Goal: Information Seeking & Learning: Learn about a topic

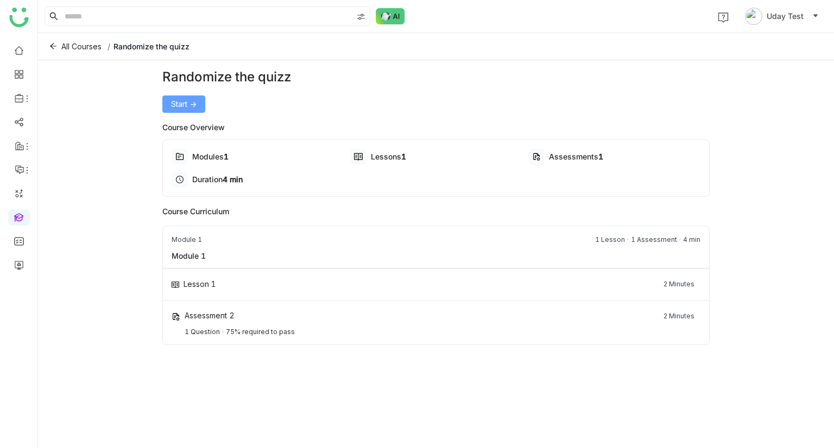
click at [187, 100] on span "Start ->" at bounding box center [184, 104] width 26 height 12
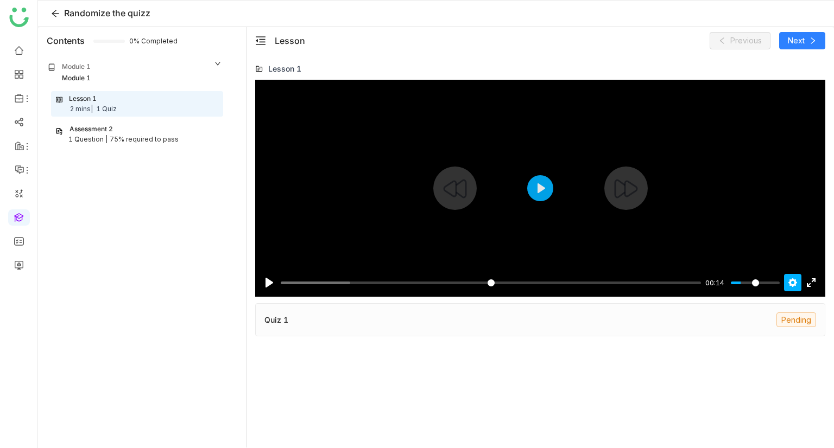
click at [791, 284] on button "Settings" at bounding box center [792, 282] width 17 height 17
click at [532, 193] on button "Play" at bounding box center [540, 188] width 26 height 26
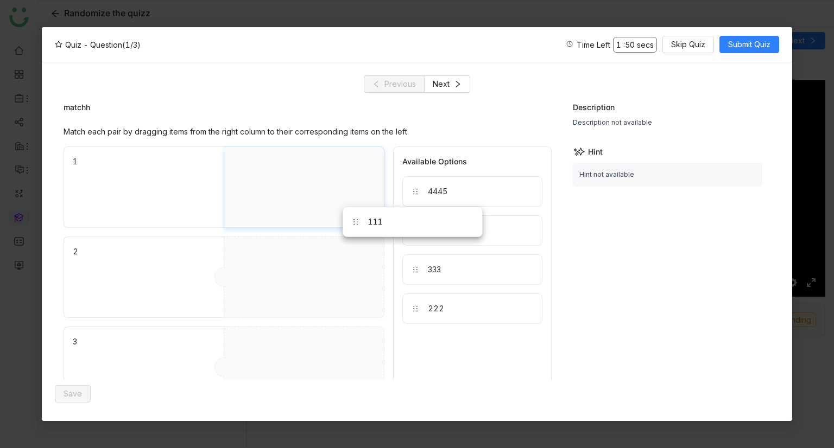
drag, startPoint x: 438, startPoint y: 265, endPoint x: 334, endPoint y: 194, distance: 126.1
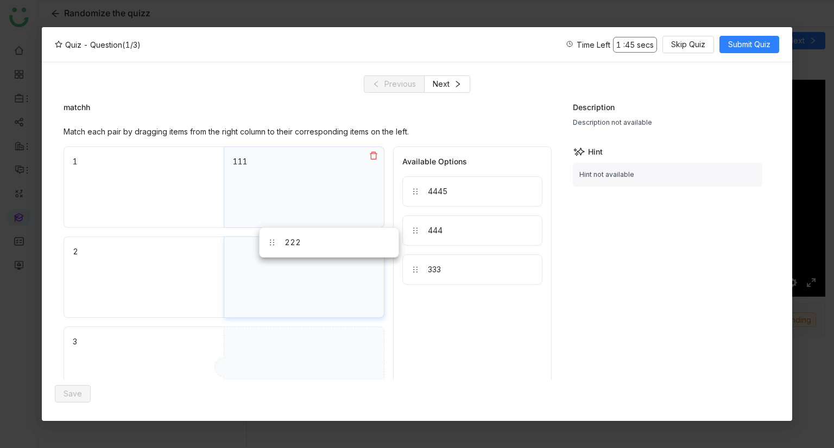
drag, startPoint x: 444, startPoint y: 312, endPoint x: 302, endPoint y: 246, distance: 157.3
drag, startPoint x: 447, startPoint y: 273, endPoint x: 310, endPoint y: 338, distance: 150.5
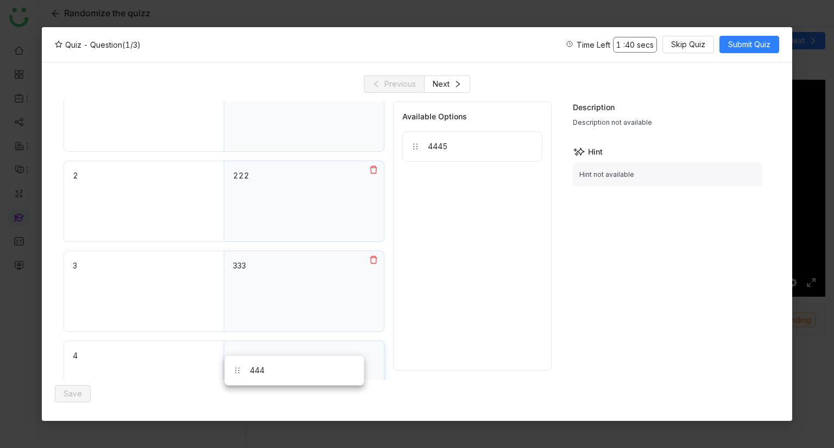
scroll to position [88, 0]
drag, startPoint x: 466, startPoint y: 192, endPoint x: 288, endPoint y: 358, distance: 243.0
drag, startPoint x: 475, startPoint y: 151, endPoint x: 289, endPoint y: 378, distance: 293.0
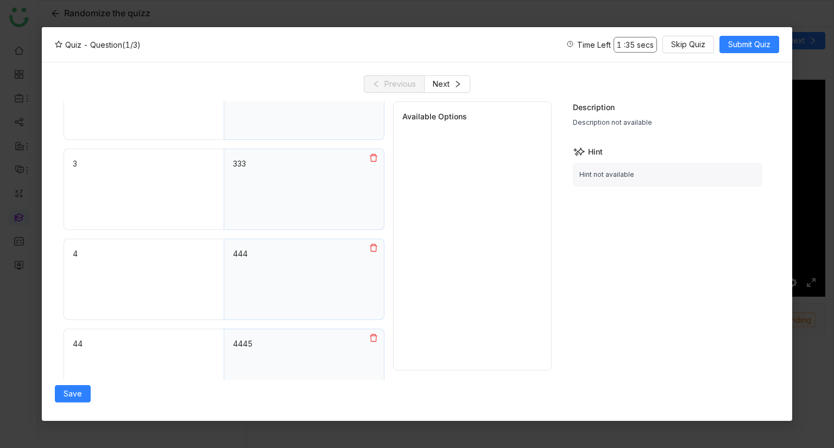
scroll to position [0, 0]
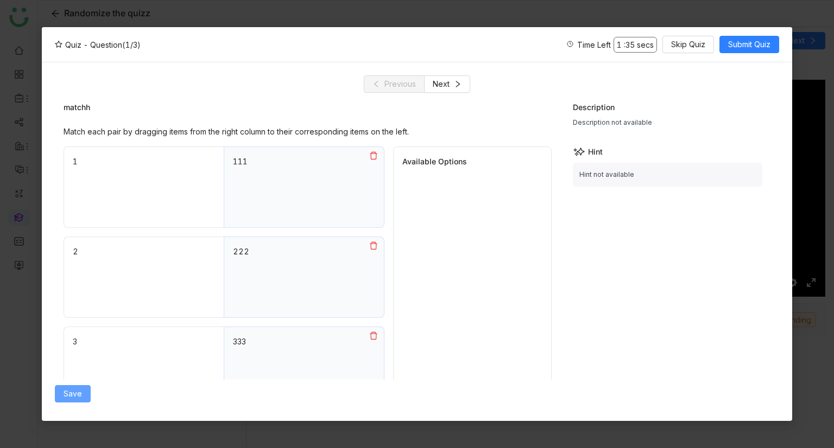
click at [59, 389] on button "Save" at bounding box center [73, 393] width 36 height 17
click at [370, 151] on icon at bounding box center [367, 154] width 8 height 8
click at [89, 382] on div "Save" at bounding box center [308, 394] width 507 height 28
click at [79, 388] on span "Save" at bounding box center [72, 394] width 18 height 12
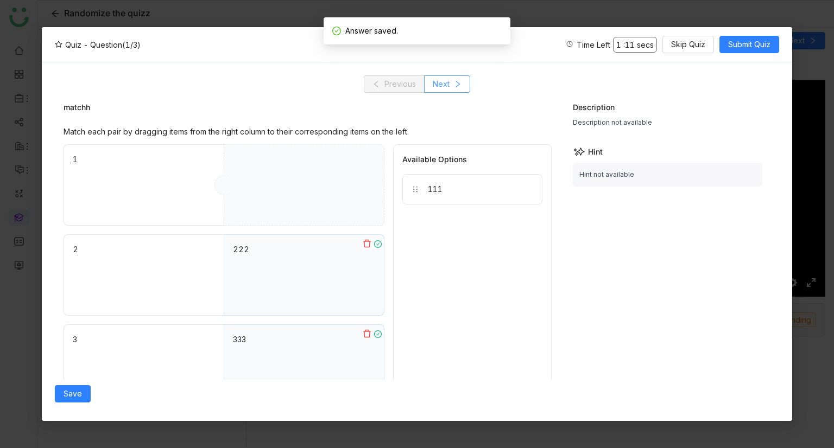
click at [447, 79] on span "Next" at bounding box center [440, 84] width 17 height 12
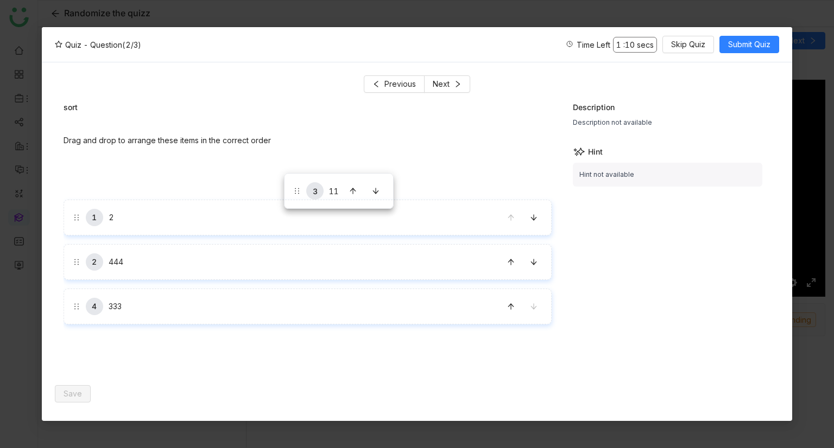
drag, startPoint x: 290, startPoint y: 253, endPoint x: 284, endPoint y: 173, distance: 80.0
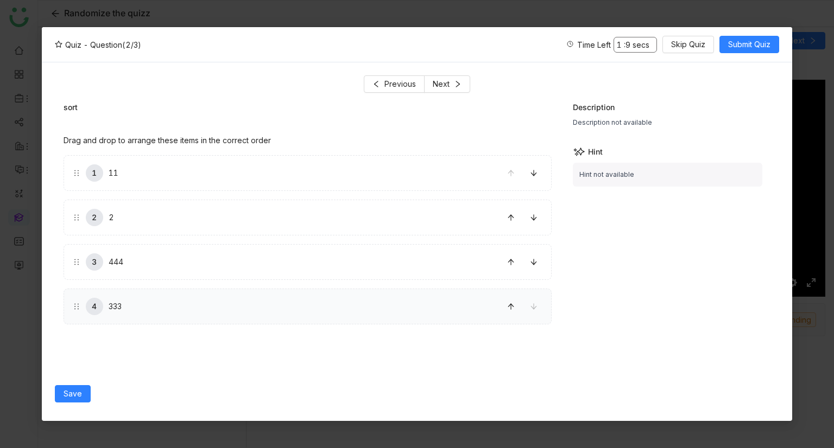
click at [184, 310] on div "4 333" at bounding box center [285, 306] width 424 height 17
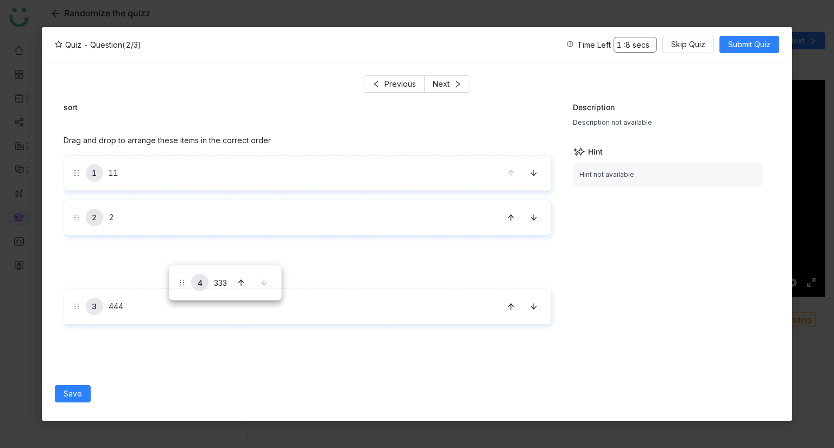
drag, startPoint x: 184, startPoint y: 310, endPoint x: 169, endPoint y: 264, distance: 48.0
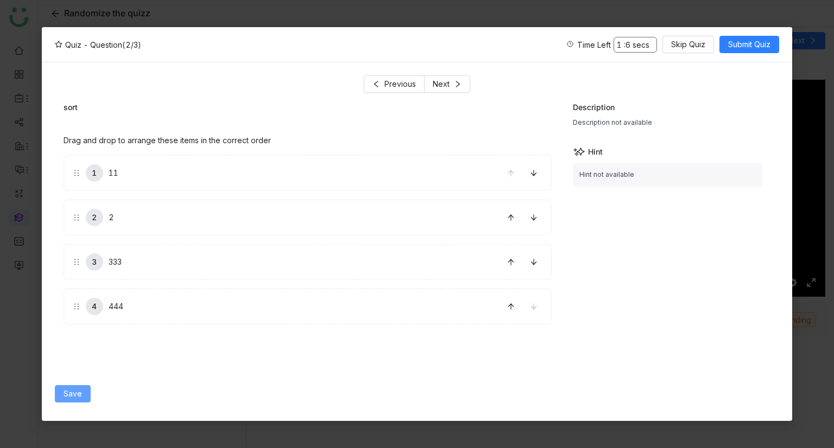
click at [71, 393] on span "Save" at bounding box center [72, 394] width 18 height 12
click at [435, 89] on span "Next" at bounding box center [440, 84] width 17 height 12
click at [115, 179] on label "111" at bounding box center [214, 173] width 283 height 35
click at [94, 222] on span "2" at bounding box center [88, 215] width 14 height 15
click at [65, 402] on button "Save" at bounding box center [73, 393] width 36 height 17
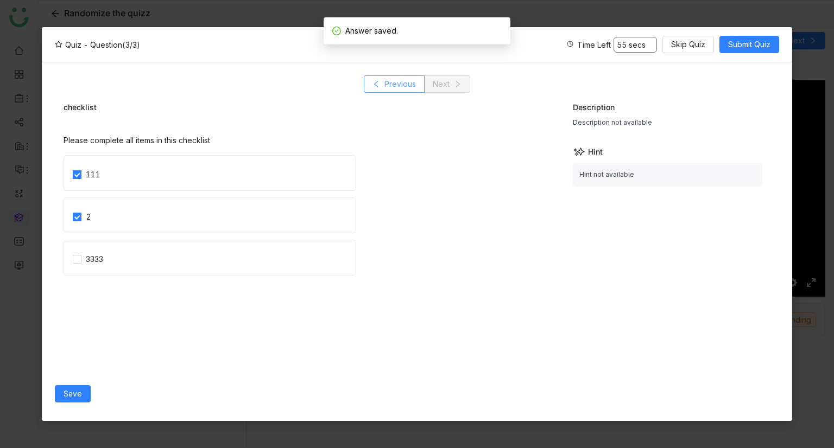
click at [405, 84] on span "Previous" at bounding box center [399, 84] width 31 height 12
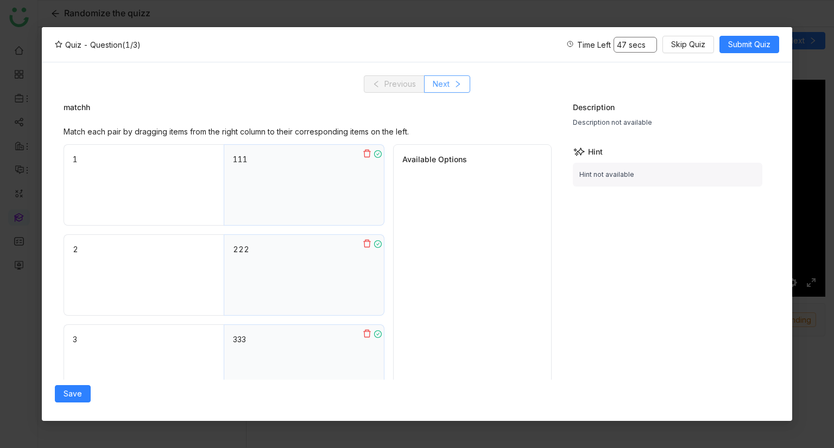
click at [437, 81] on span "Next" at bounding box center [440, 84] width 17 height 12
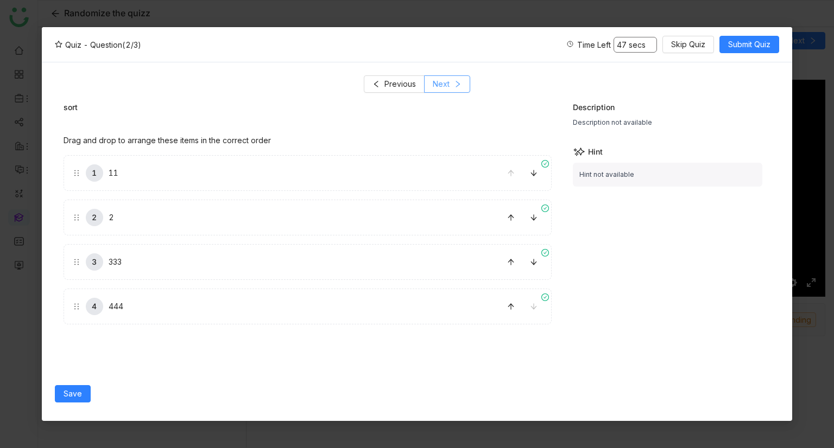
click at [437, 81] on span "Next" at bounding box center [440, 84] width 17 height 12
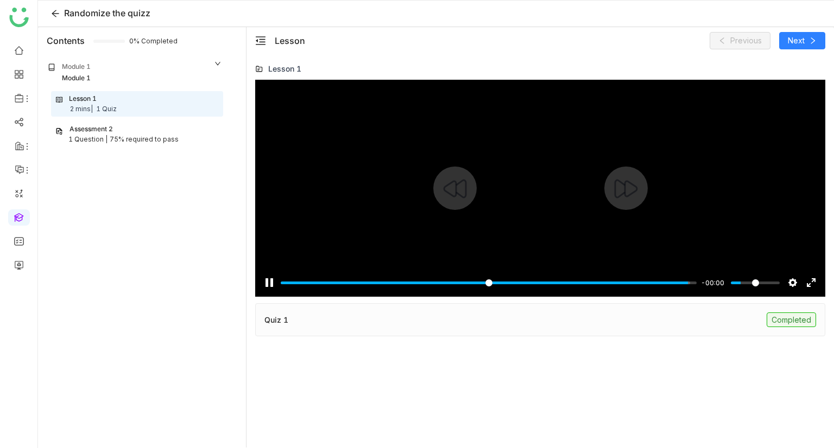
type input "***"
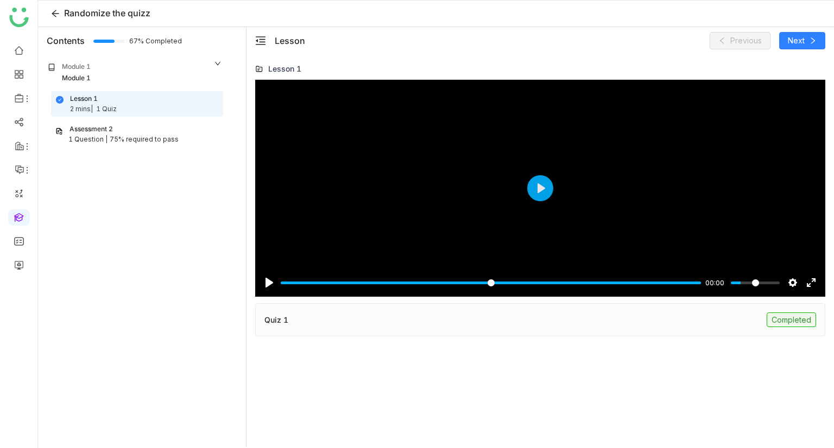
click at [124, 135] on div "75% required to pass" at bounding box center [144, 140] width 69 height 10
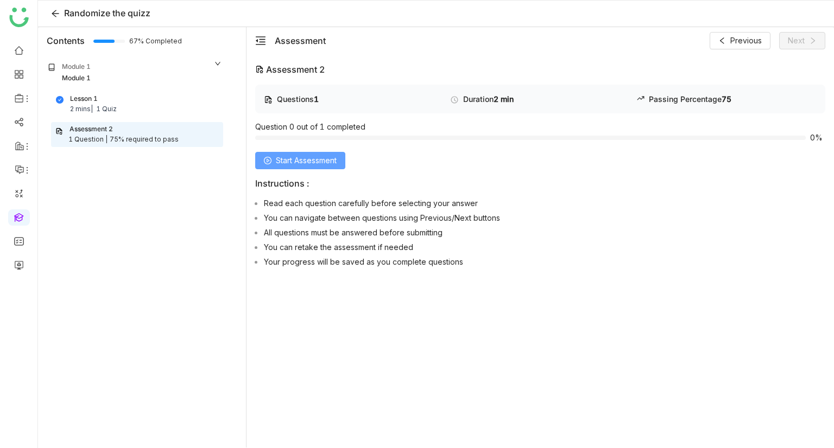
click at [308, 157] on span "Start Assessment" at bounding box center [306, 161] width 61 height 12
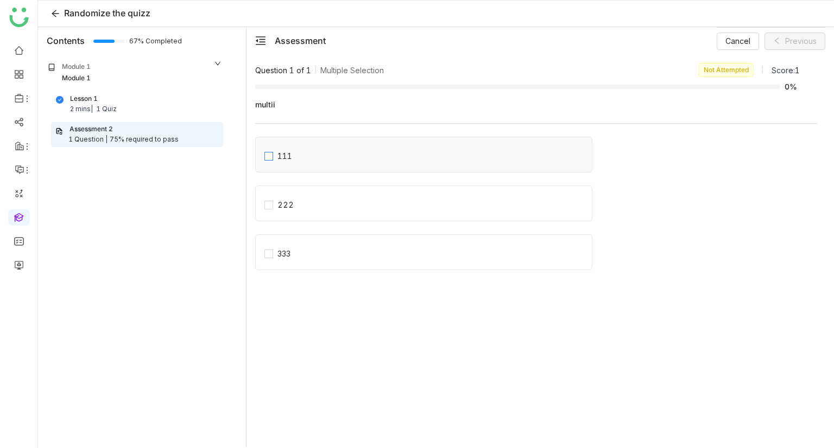
click at [295, 160] on span "111" at bounding box center [284, 154] width 23 height 15
click at [297, 186] on div "222" at bounding box center [423, 204] width 337 height 36
click at [291, 155] on div "111" at bounding box center [284, 156] width 15 height 12
click at [294, 214] on div "222" at bounding box center [423, 204] width 337 height 36
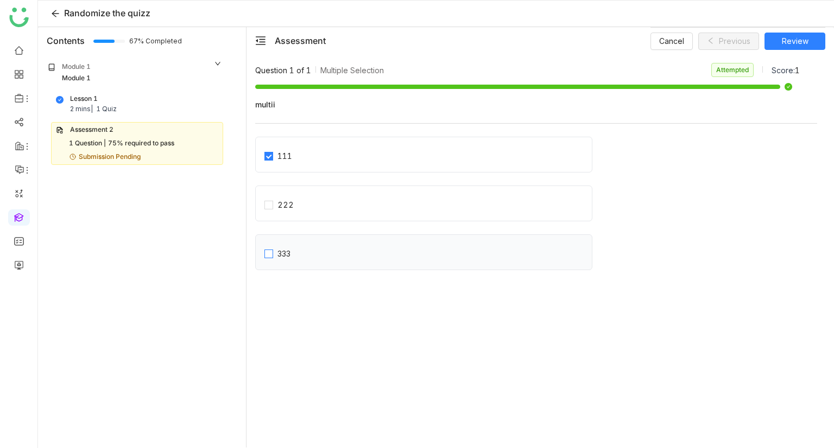
click at [295, 258] on span "333" at bounding box center [284, 252] width 22 height 15
click at [784, 49] on button "Review" at bounding box center [794, 41] width 61 height 17
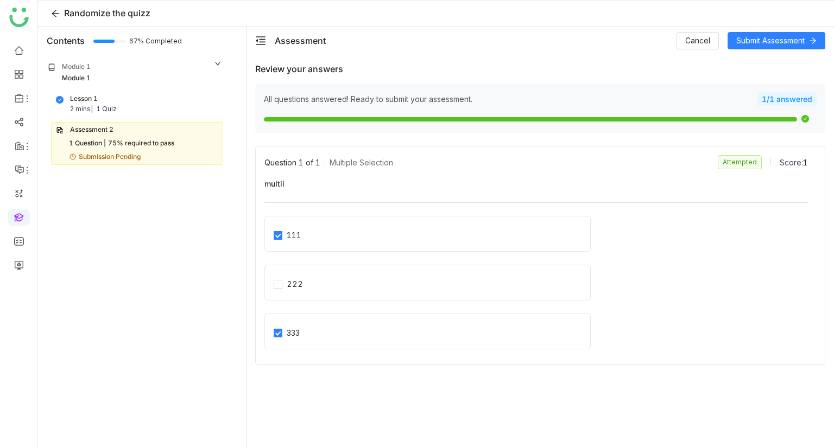
click at [784, 49] on div "Assessment Cancel Submit Assessment" at bounding box center [539, 40] width 587 height 27
click at [747, 41] on span "Submit Assessment" at bounding box center [770, 41] width 68 height 12
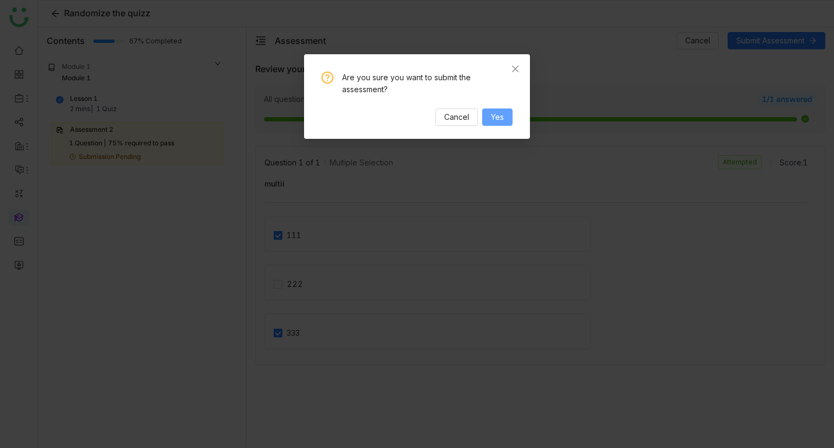
click at [483, 122] on button "Yes" at bounding box center [497, 117] width 30 height 17
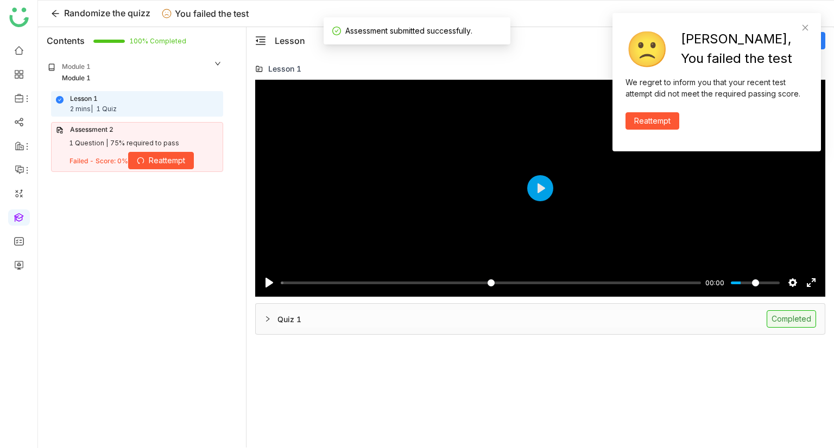
click at [117, 107] on div "1 Quiz" at bounding box center [106, 109] width 21 height 10
click at [157, 155] on span "Reattempt" at bounding box center [167, 161] width 36 height 12
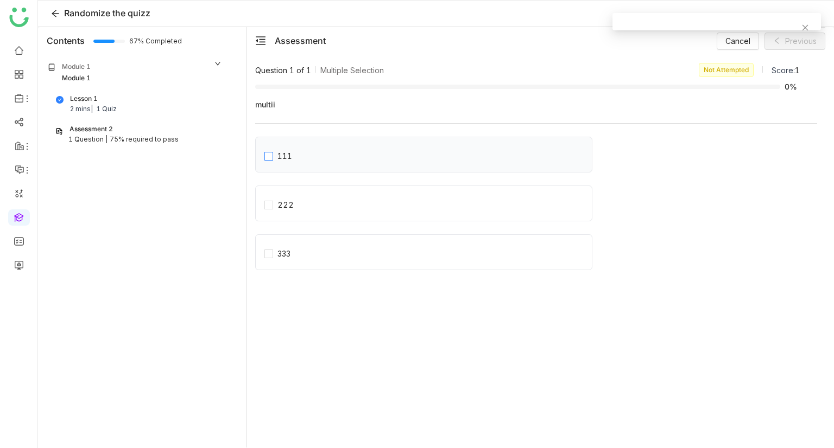
click at [284, 161] on div "111" at bounding box center [284, 156] width 15 height 12
click at [290, 201] on div "222" at bounding box center [285, 205] width 16 height 12
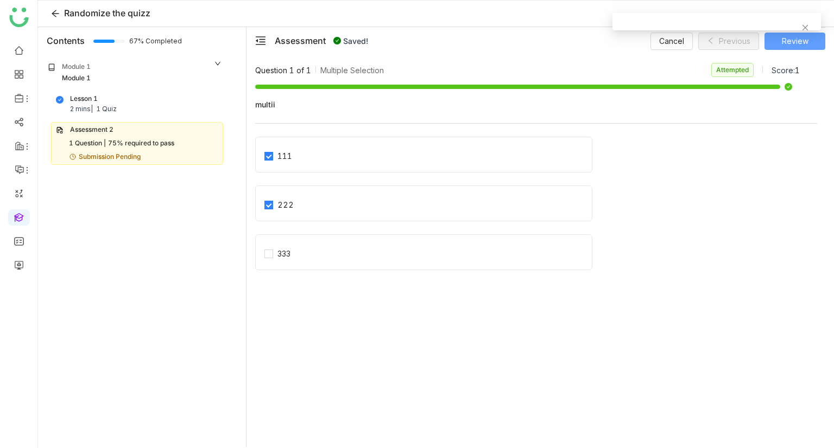
click at [781, 41] on button "Review" at bounding box center [794, 41] width 61 height 17
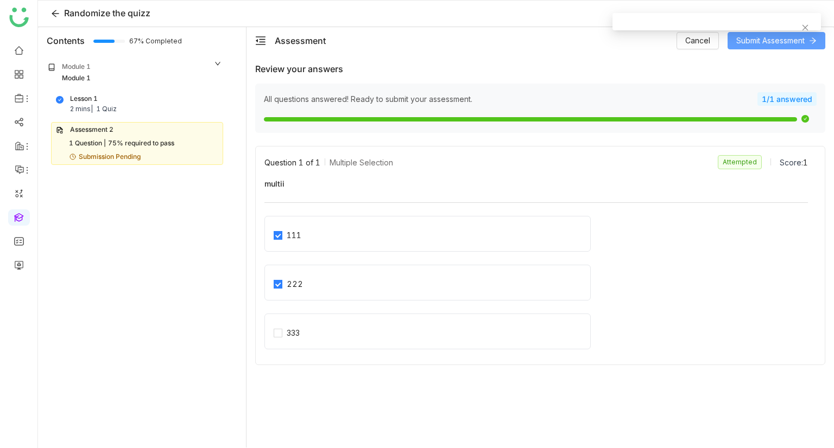
click at [781, 41] on span "Submit Assessment" at bounding box center [770, 41] width 68 height 12
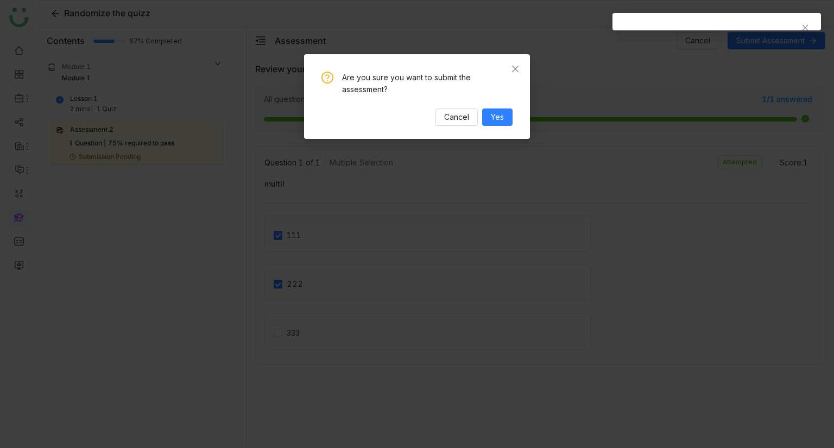
click at [648, 85] on nz-modal-confirm-container "Are you sure you want to submit the assessment? Cancel Yes" at bounding box center [417, 224] width 834 height 448
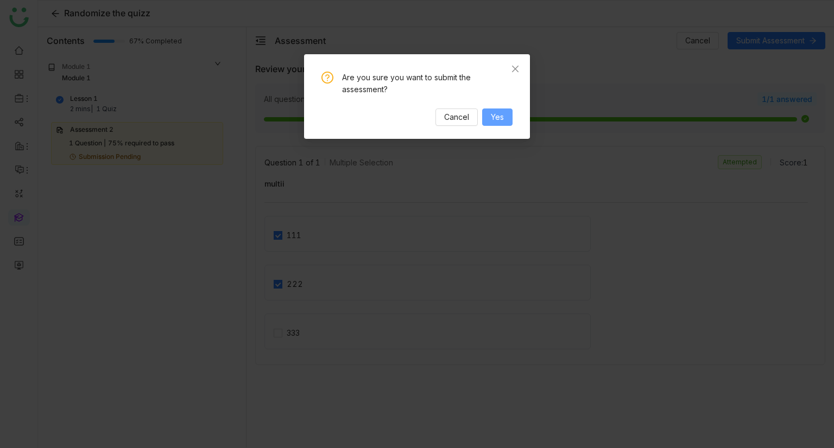
click at [495, 116] on span "Yes" at bounding box center [497, 117] width 13 height 12
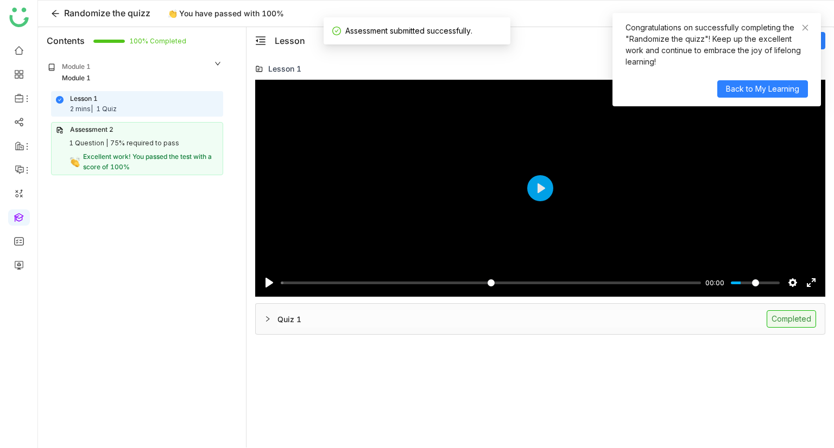
click at [144, 102] on div "Lesson 1 2 mins | 1 Quiz" at bounding box center [137, 104] width 162 height 21
click at [272, 315] on div at bounding box center [270, 319] width 13 height 12
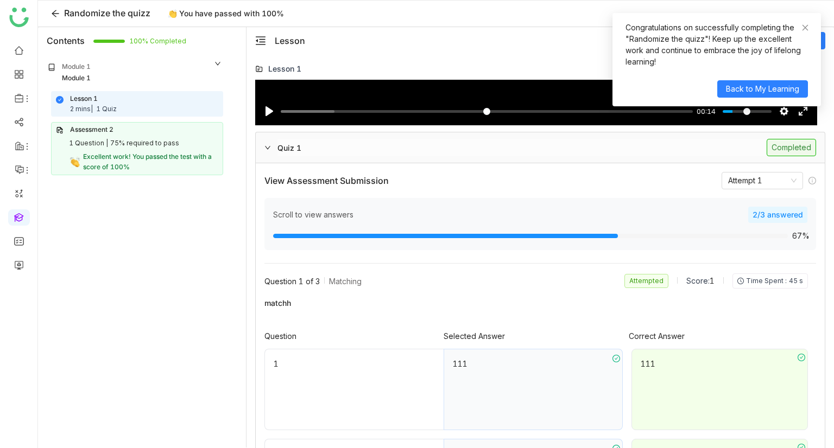
scroll to position [173, 0]
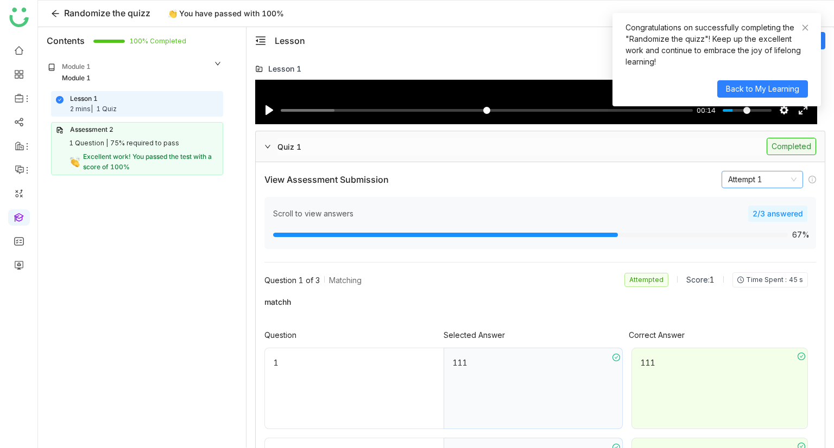
click at [745, 179] on nz-select-item "Attempt 1" at bounding box center [762, 179] width 68 height 16
click at [741, 198] on div "Attempt 1" at bounding box center [754, 200] width 68 height 12
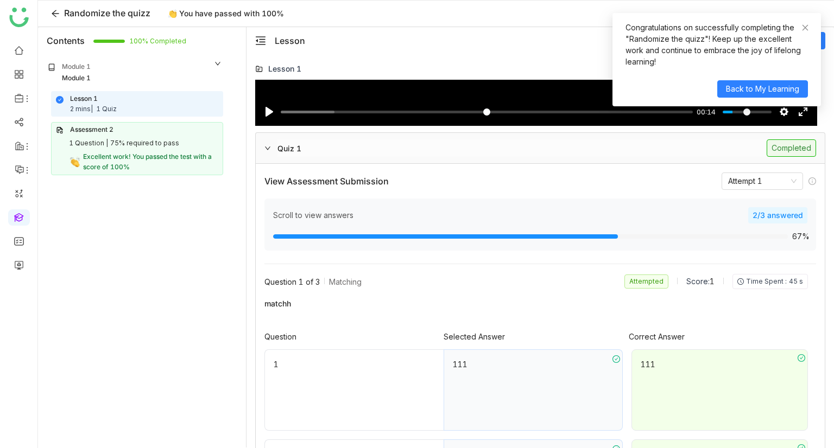
click at [300, 214] on div "Scroll to view answers" at bounding box center [510, 215] width 475 height 12
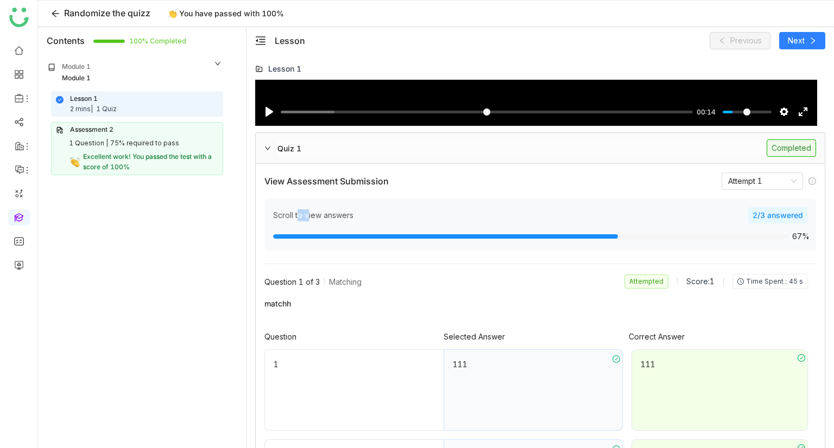
click at [300, 214] on div "Scroll to view answers" at bounding box center [510, 215] width 475 height 12
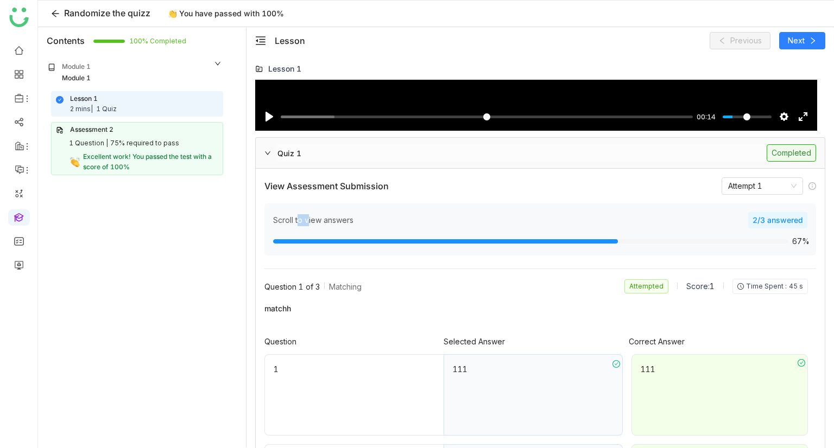
scroll to position [162, 0]
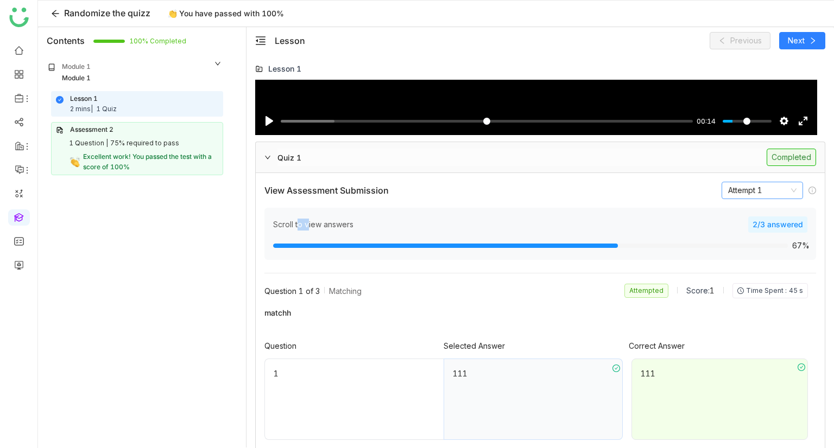
click at [753, 188] on nz-select-item "Attempt 1" at bounding box center [762, 190] width 68 height 16
click at [742, 213] on div "Attempt 1" at bounding box center [754, 211] width 68 height 12
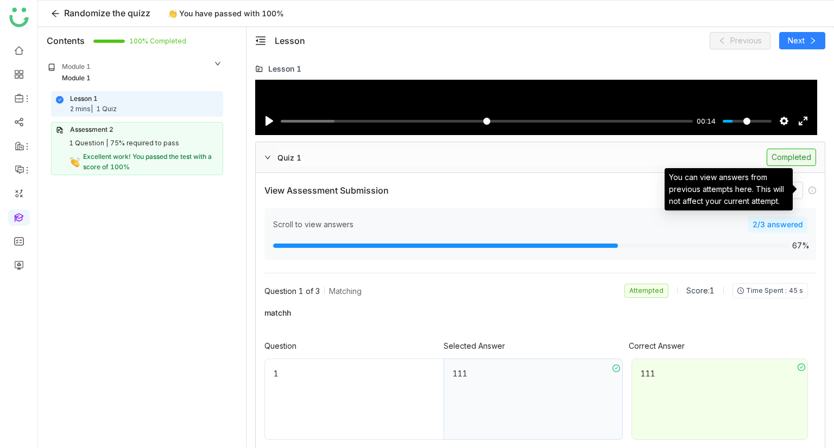
click at [808, 189] on icon at bounding box center [812, 191] width 8 height 8
click at [594, 190] on div "View Assessment Submission Attempt 1" at bounding box center [539, 190] width 551 height 17
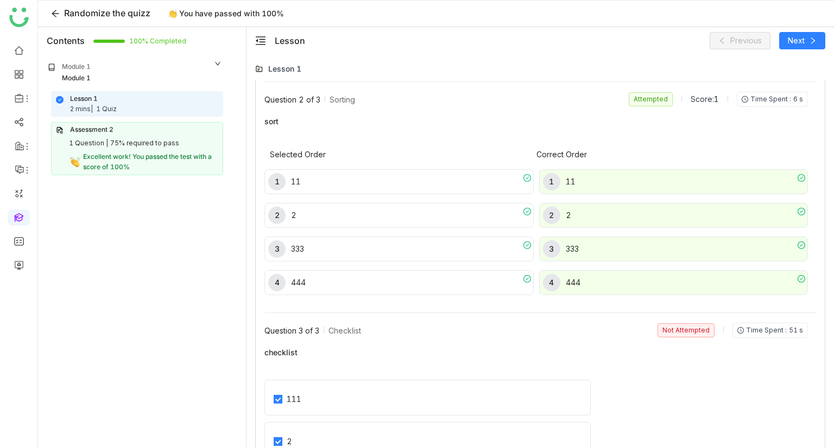
scroll to position [978, 0]
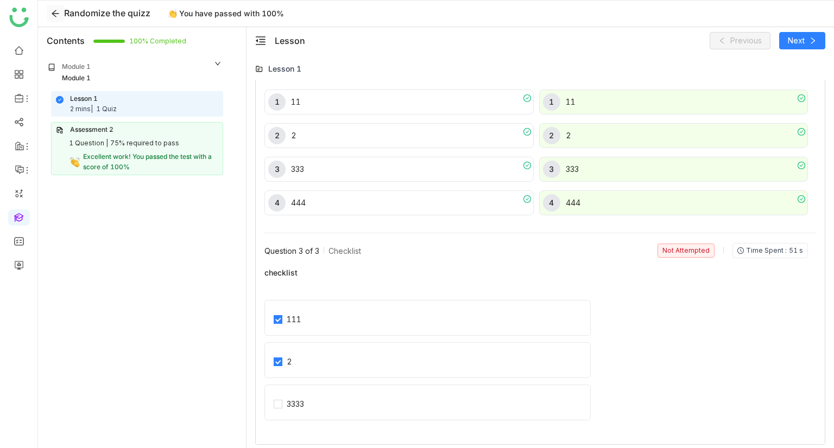
click at [52, 13] on icon at bounding box center [55, 13] width 7 height 7
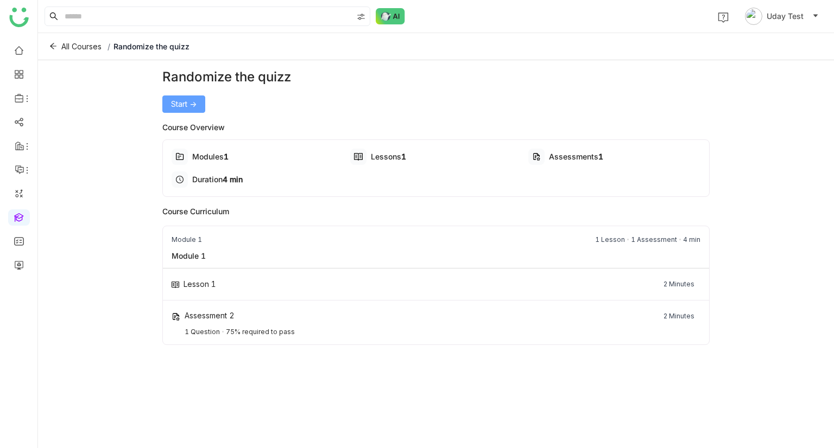
click at [178, 101] on span "Start ->" at bounding box center [184, 104] width 26 height 12
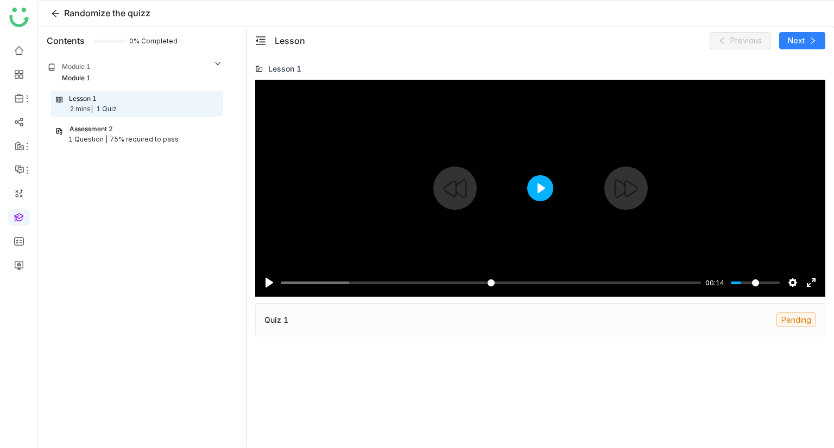
click at [535, 181] on button "Play" at bounding box center [540, 188] width 26 height 26
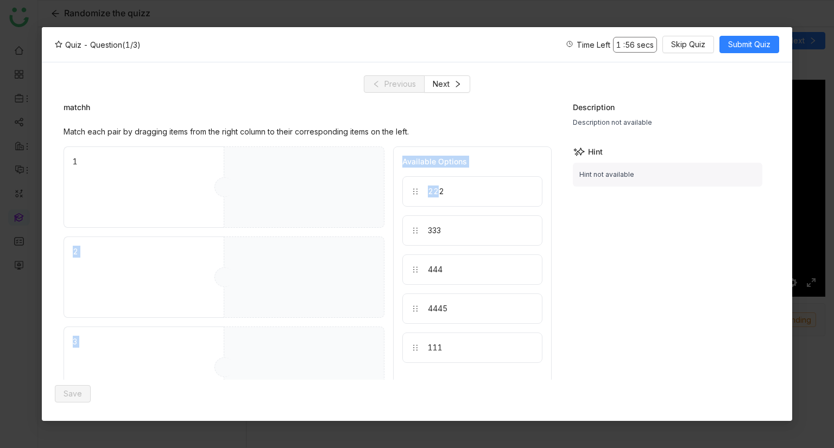
drag, startPoint x: 434, startPoint y: 209, endPoint x: 291, endPoint y: 158, distance: 150.9
click at [291, 158] on div "1 2 3 4 44 Available Options 222 333 444 4445 111" at bounding box center [307, 368] width 488 height 442
click at [428, 186] on div "222" at bounding box center [436, 192] width 16 height 12
drag, startPoint x: 428, startPoint y: 186, endPoint x: 309, endPoint y: 173, distance: 119.6
drag, startPoint x: 448, startPoint y: 196, endPoint x: 366, endPoint y: 252, distance: 98.7
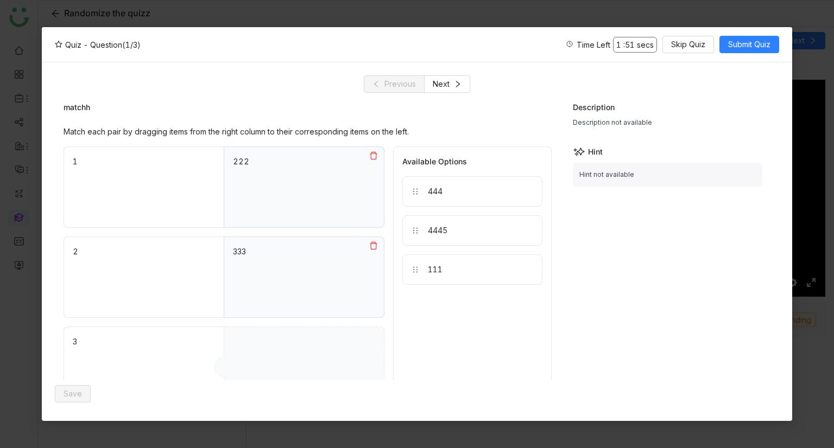
drag, startPoint x: 468, startPoint y: 261, endPoint x: 315, endPoint y: 355, distance: 179.5
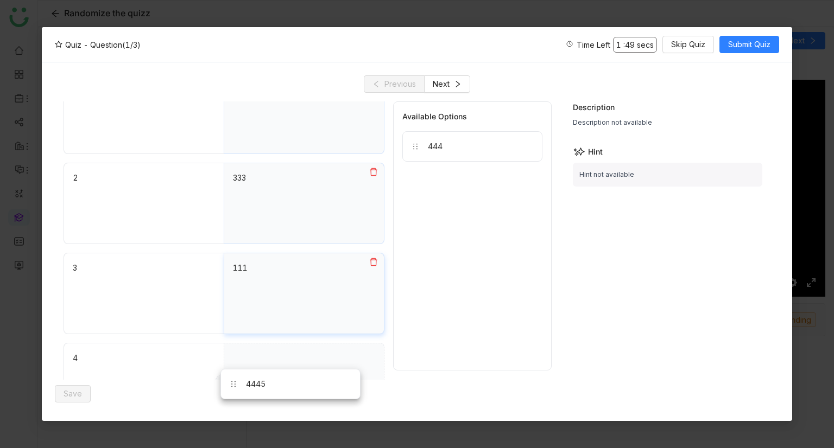
drag, startPoint x: 454, startPoint y: 235, endPoint x: 273, endPoint y: 389, distance: 237.9
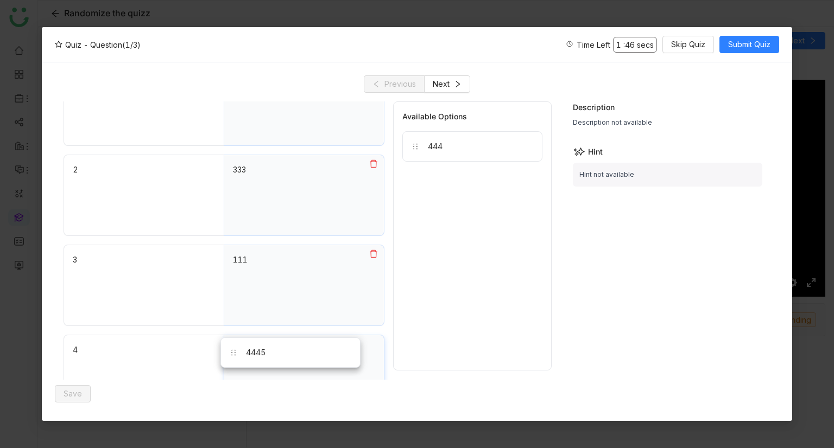
drag, startPoint x: 459, startPoint y: 176, endPoint x: 275, endPoint y: 363, distance: 262.1
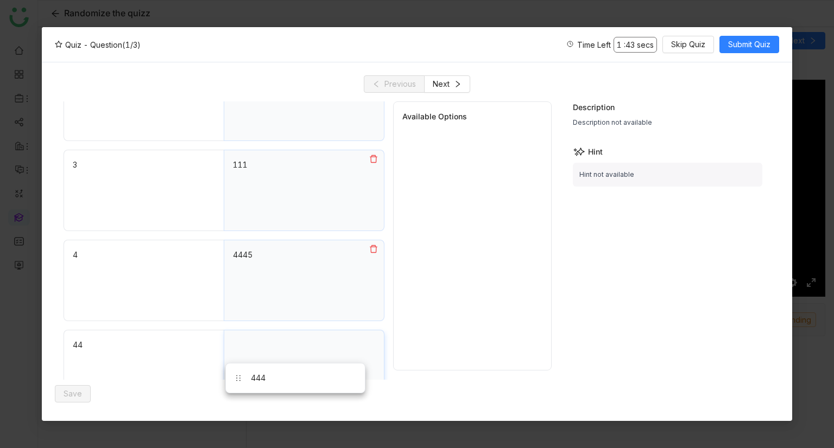
drag, startPoint x: 488, startPoint y: 144, endPoint x: 312, endPoint y: 376, distance: 291.2
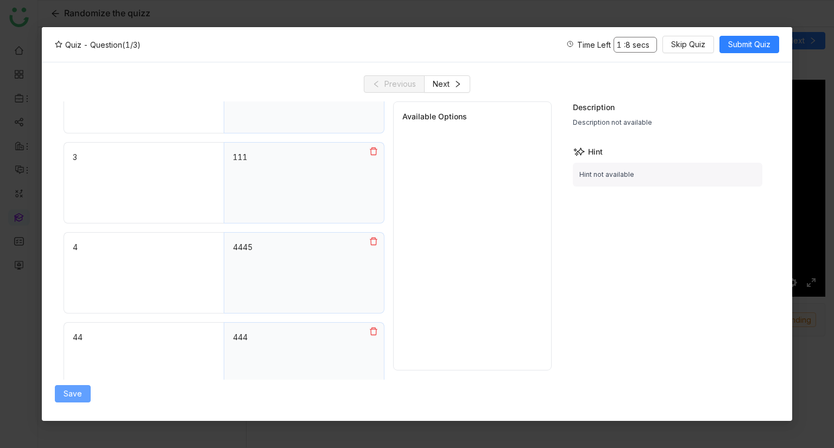
click at [67, 391] on span "Save" at bounding box center [72, 394] width 18 height 12
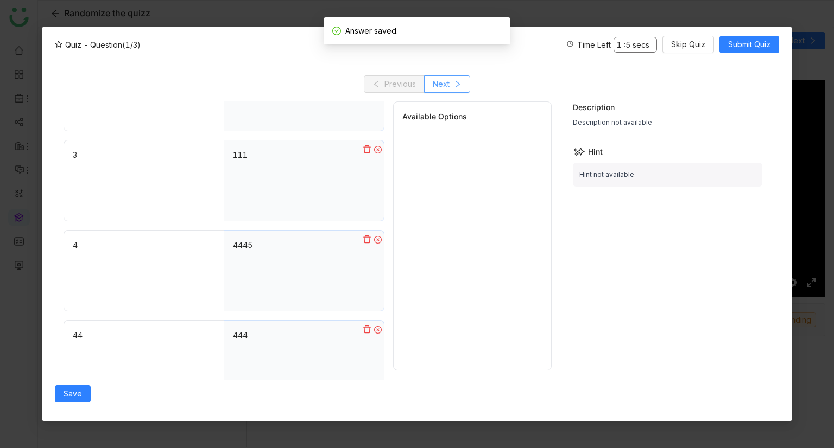
click at [434, 86] on span "Next" at bounding box center [440, 84] width 17 height 12
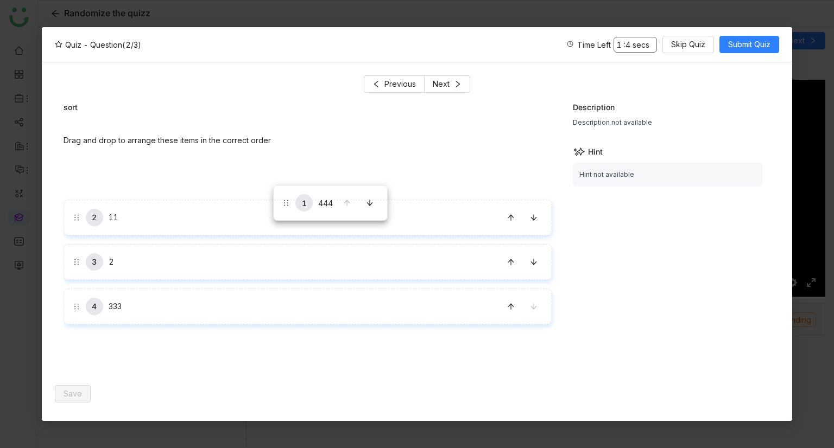
drag, startPoint x: 273, startPoint y: 185, endPoint x: 270, endPoint y: 225, distance: 39.7
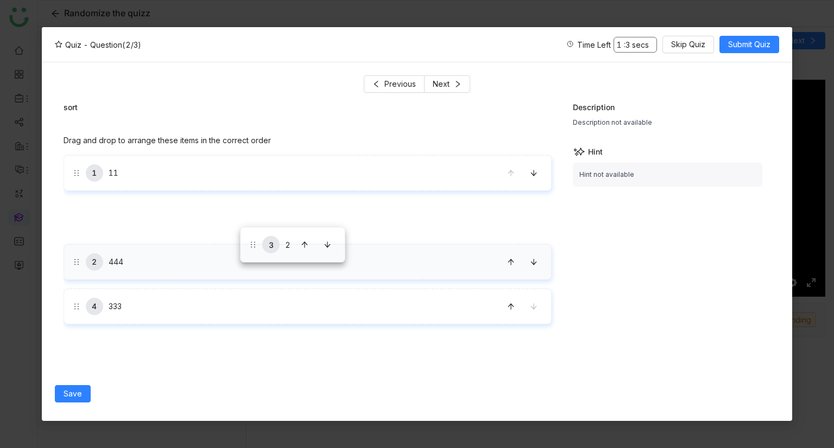
drag, startPoint x: 252, startPoint y: 268, endPoint x: 240, endPoint y: 227, distance: 42.6
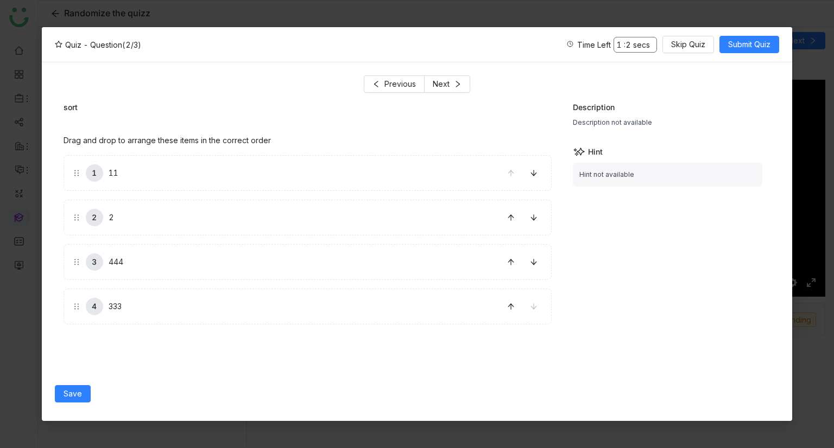
drag, startPoint x: 195, startPoint y: 296, endPoint x: 189, endPoint y: 256, distance: 40.1
click at [80, 380] on div "Save" at bounding box center [308, 394] width 507 height 28
click at [75, 397] on span "Save" at bounding box center [72, 394] width 18 height 12
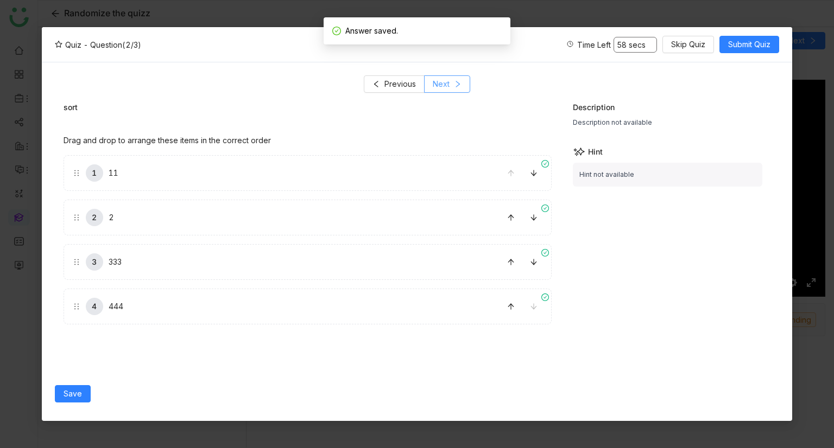
click at [456, 92] on button "Next" at bounding box center [447, 83] width 46 height 17
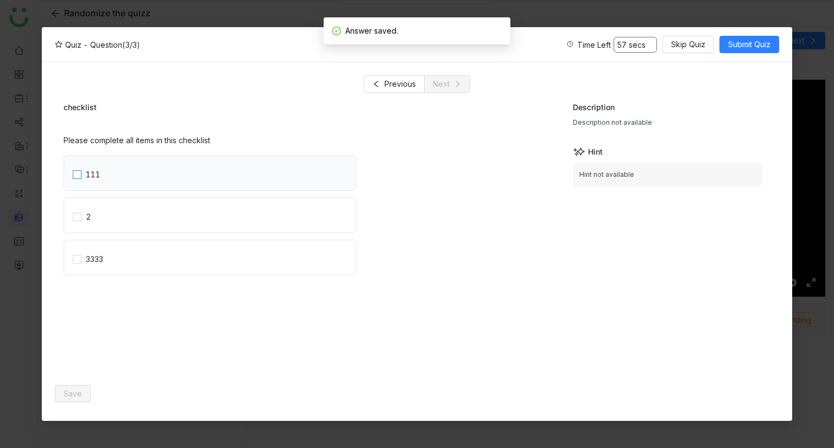
click at [128, 164] on label "111" at bounding box center [214, 173] width 283 height 35
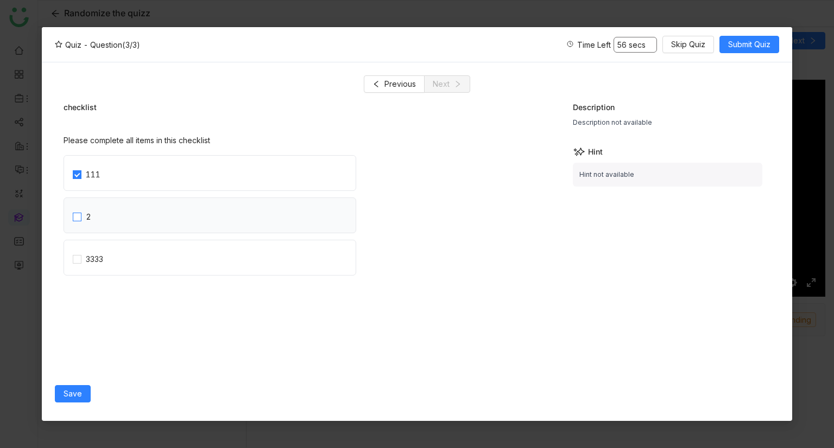
click at [113, 201] on label "2" at bounding box center [214, 215] width 283 height 35
click at [103, 260] on div "3333" at bounding box center [94, 259] width 17 height 12
click at [77, 391] on span "Save" at bounding box center [72, 394] width 18 height 12
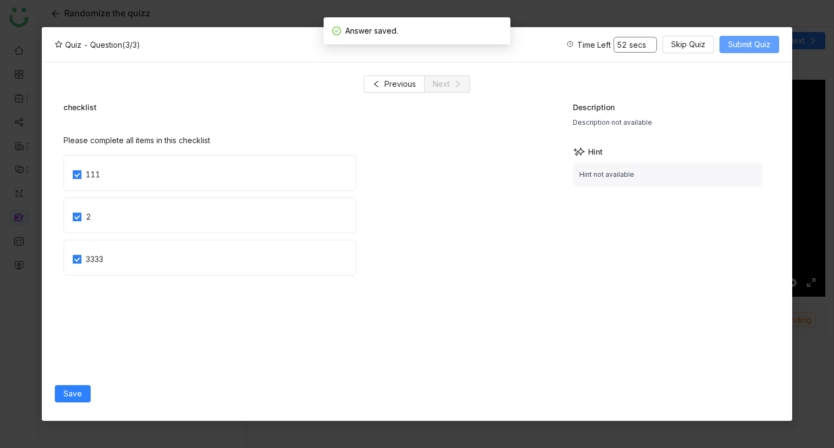
click at [736, 51] on button "Submit Quiz" at bounding box center [749, 44] width 60 height 17
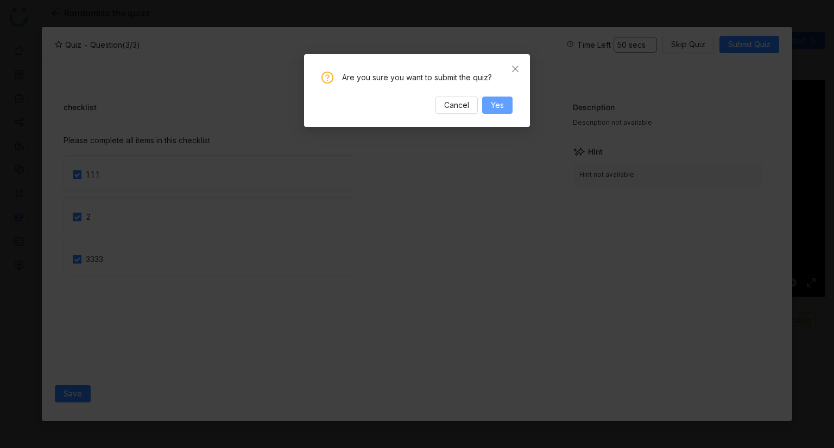
click at [492, 106] on span "Yes" at bounding box center [497, 105] width 13 height 12
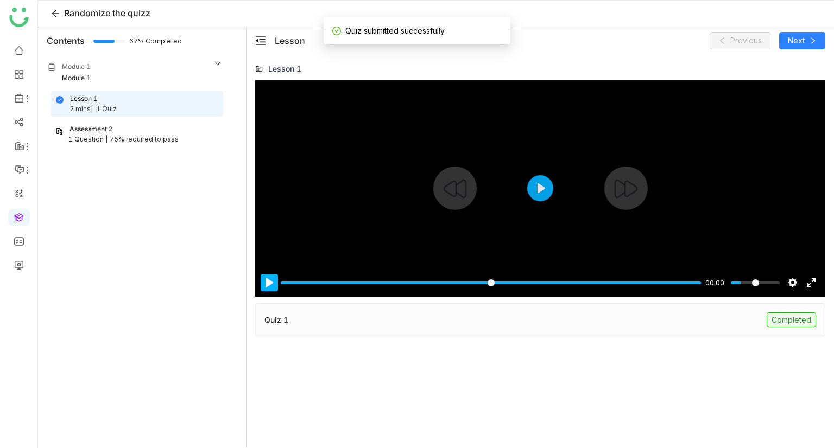
click at [265, 289] on button "Pause Play" at bounding box center [268, 282] width 17 height 17
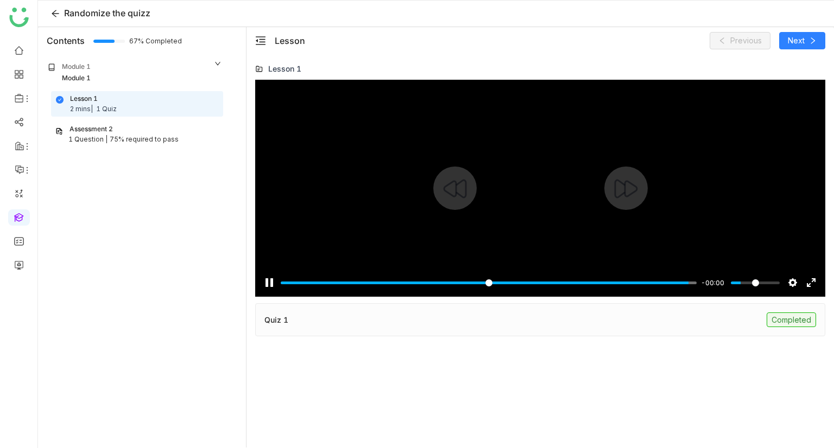
type input "***"
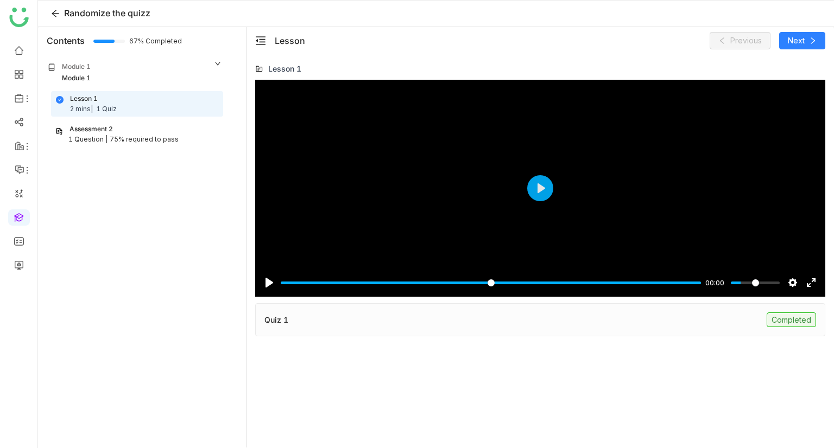
click at [93, 146] on div "Assessment 2 1 Question | 75% required to pass" at bounding box center [137, 134] width 172 height 25
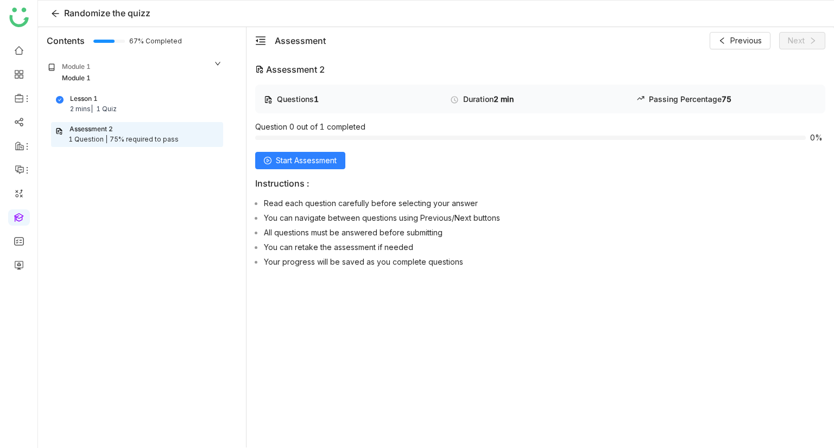
click at [81, 96] on div "Lesson 1" at bounding box center [84, 99] width 28 height 10
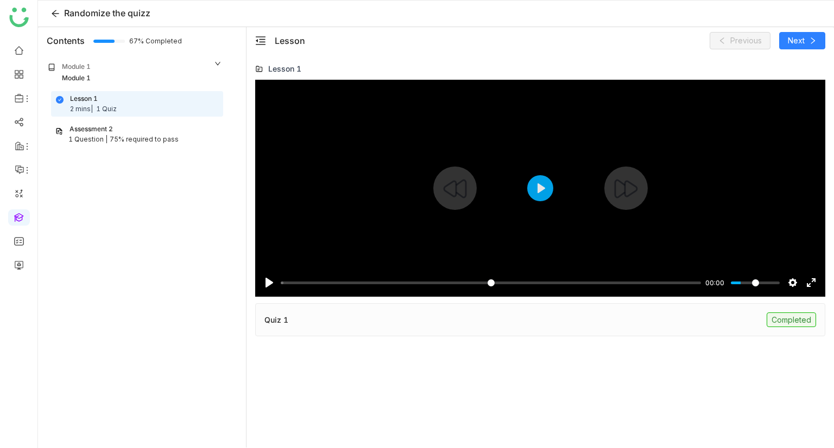
click at [433, 187] on div at bounding box center [454, 188] width 43 height 43
click at [264, 280] on button "Pause Play" at bounding box center [268, 282] width 17 height 17
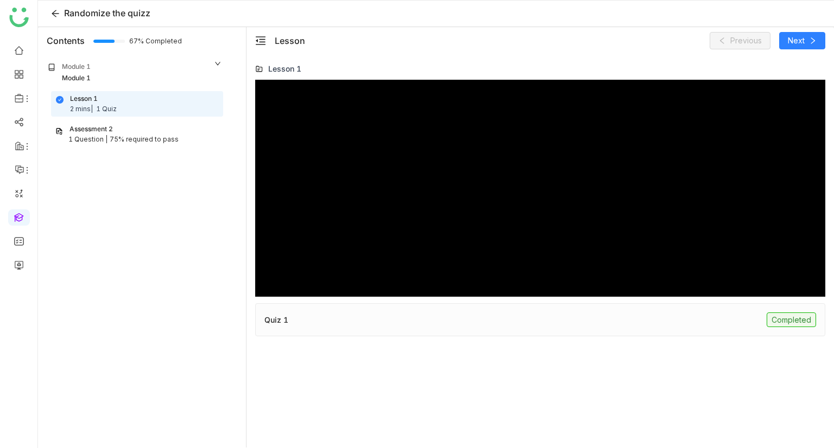
type input "***"
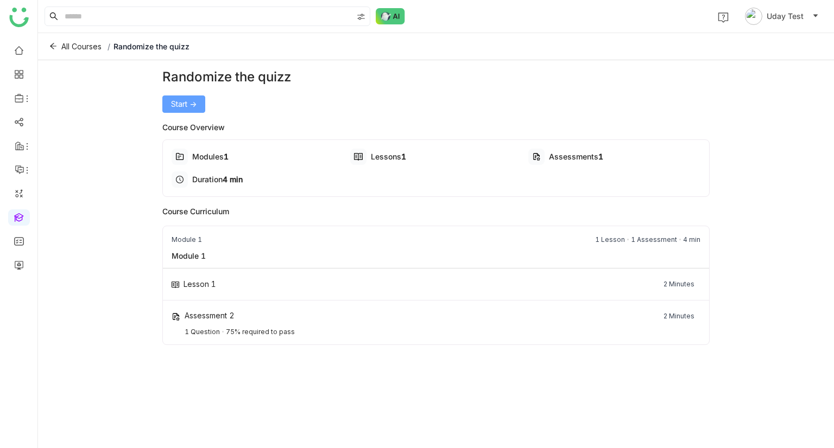
click at [188, 98] on span "Start ->" at bounding box center [184, 104] width 26 height 12
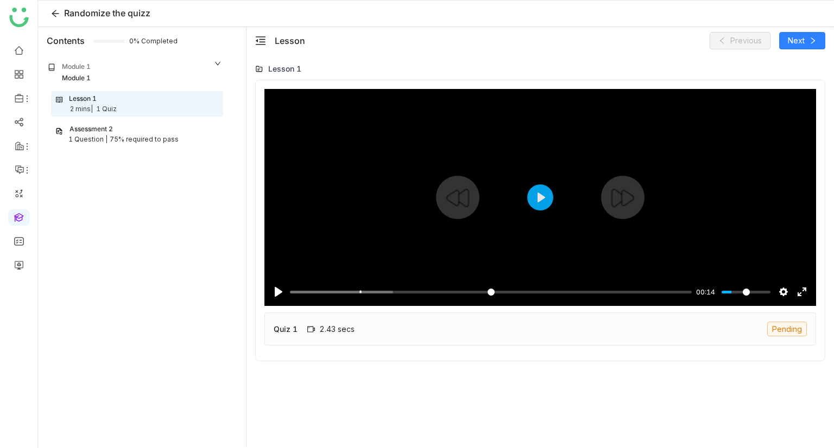
click at [384, 215] on div at bounding box center [539, 197] width 551 height 217
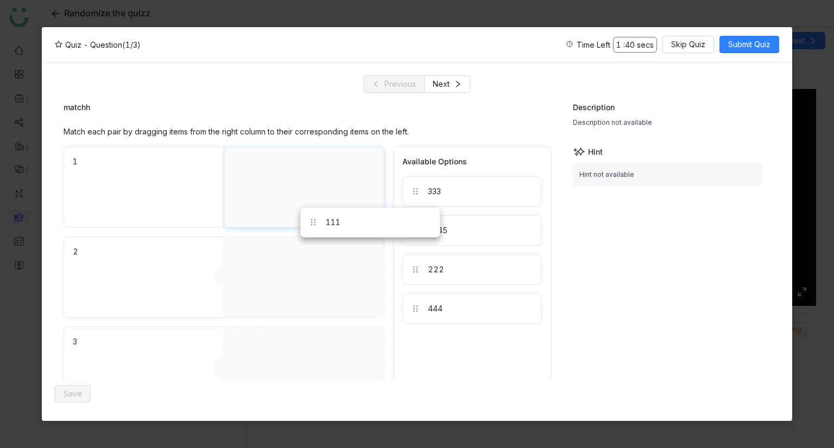
drag, startPoint x: 454, startPoint y: 273, endPoint x: 332, endPoint y: 215, distance: 134.7
drag, startPoint x: 438, startPoint y: 268, endPoint x: 309, endPoint y: 262, distance: 129.8
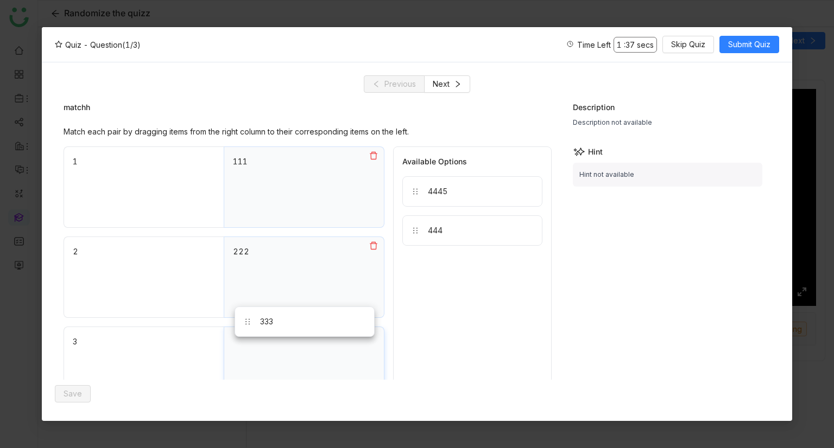
drag, startPoint x: 438, startPoint y: 205, endPoint x: 258, endPoint y: 355, distance: 235.0
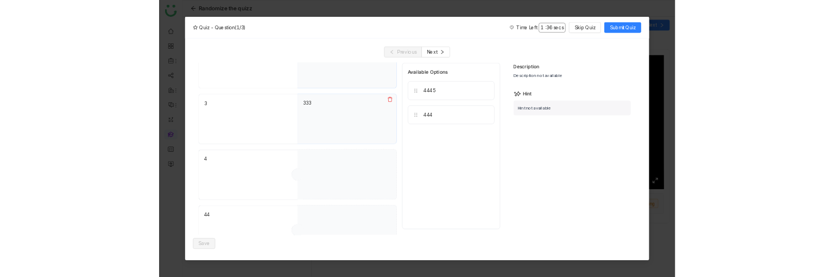
scroll to position [180, 0]
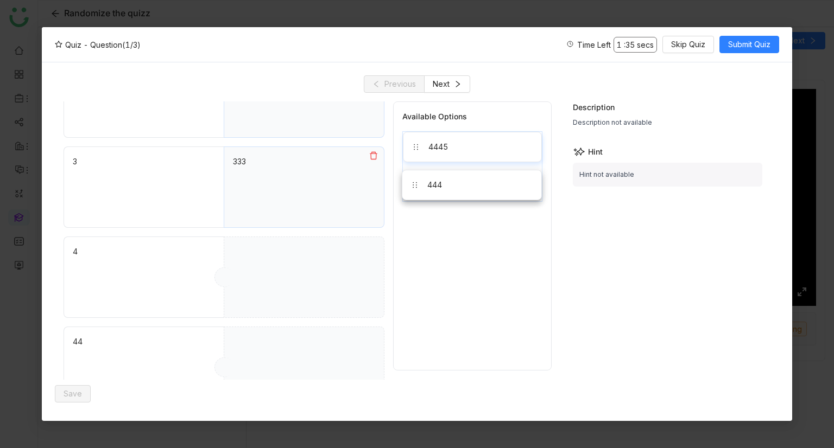
drag, startPoint x: 437, startPoint y: 170, endPoint x: 440, endPoint y: 188, distance: 18.0
drag, startPoint x: 440, startPoint y: 188, endPoint x: 276, endPoint y: 322, distance: 211.7
click at [276, 322] on div "1 111 2 222 3 333 4 44 Available Options 4445 444" at bounding box center [307, 187] width 488 height 442
drag, startPoint x: 497, startPoint y: 190, endPoint x: 203, endPoint y: 314, distance: 318.1
drag, startPoint x: 443, startPoint y: 140, endPoint x: 244, endPoint y: 284, distance: 245.5
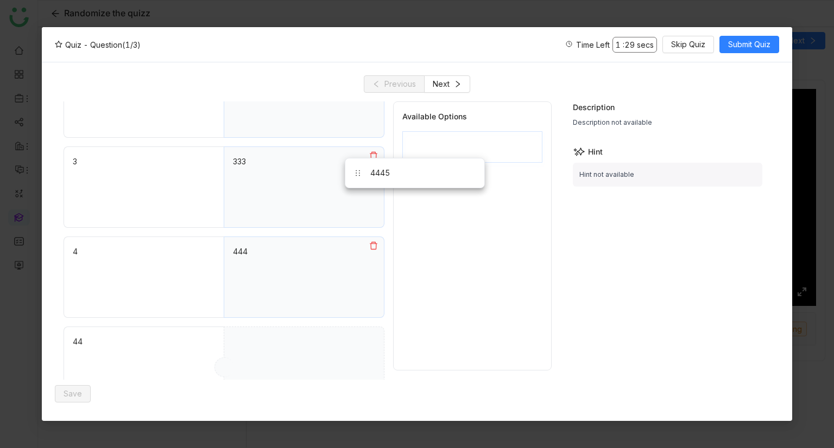
drag, startPoint x: 462, startPoint y: 148, endPoint x: 260, endPoint y: 359, distance: 292.1
click at [67, 402] on button "Save" at bounding box center [73, 393] width 36 height 17
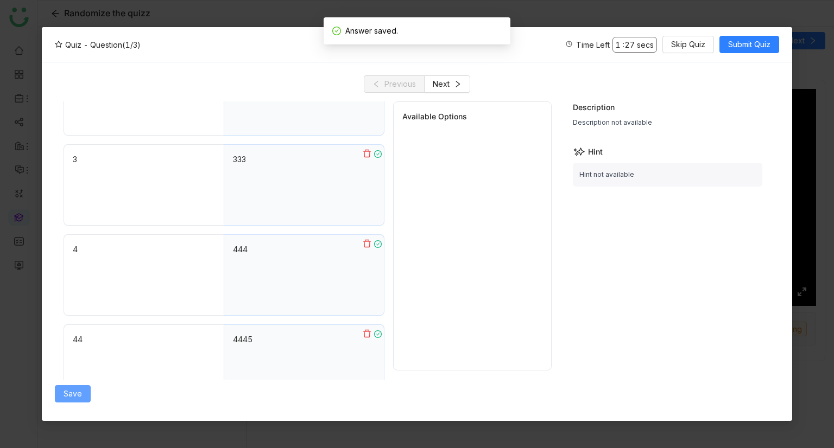
click at [67, 400] on button "Save" at bounding box center [73, 393] width 36 height 17
click at [742, 44] on span "Submit Quiz" at bounding box center [749, 45] width 42 height 12
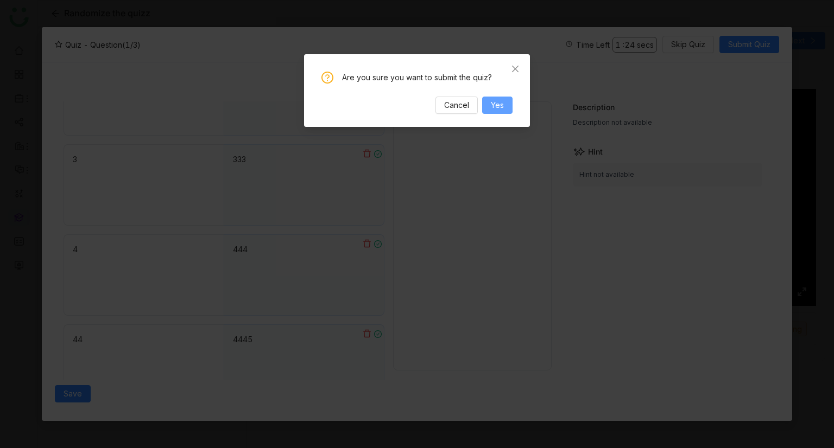
click at [495, 105] on span "Yes" at bounding box center [497, 105] width 13 height 12
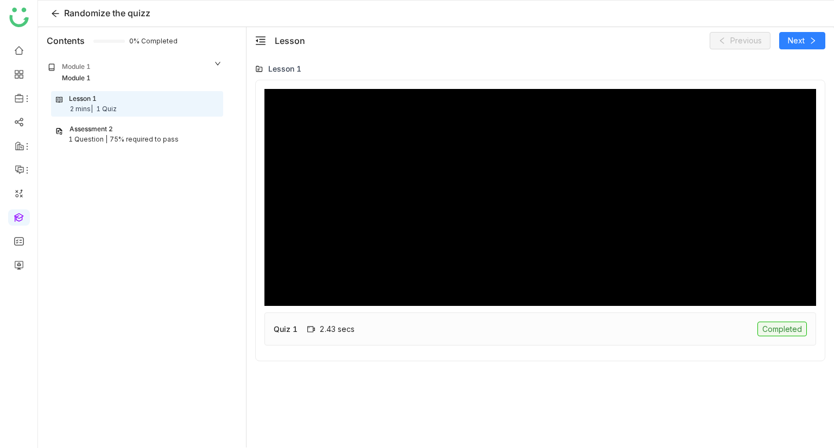
click at [326, 331] on div "2.43 secs" at bounding box center [330, 329] width 47 height 9
click at [393, 324] on div "Quiz 1 2.43 secs Completed" at bounding box center [539, 329] width 551 height 33
click at [301, 333] on div "Quiz 1 2.43 secs" at bounding box center [313, 328] width 81 height 11
type input "***"
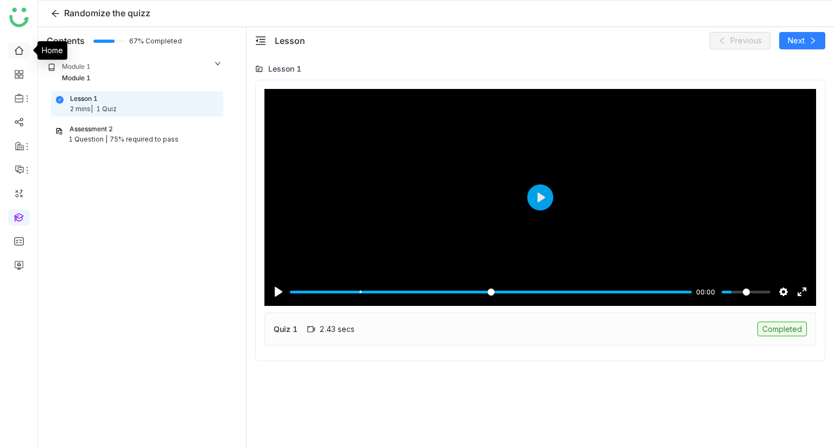
click at [20, 46] on link at bounding box center [19, 49] width 10 height 9
